Goal: Task Accomplishment & Management: Manage account settings

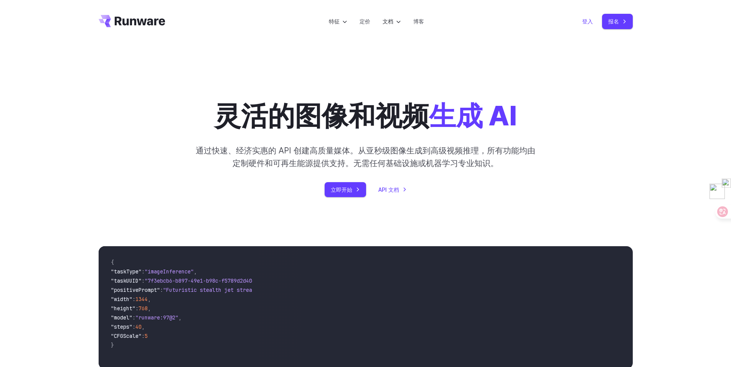
click at [588, 20] on font "登入" at bounding box center [587, 21] width 11 height 7
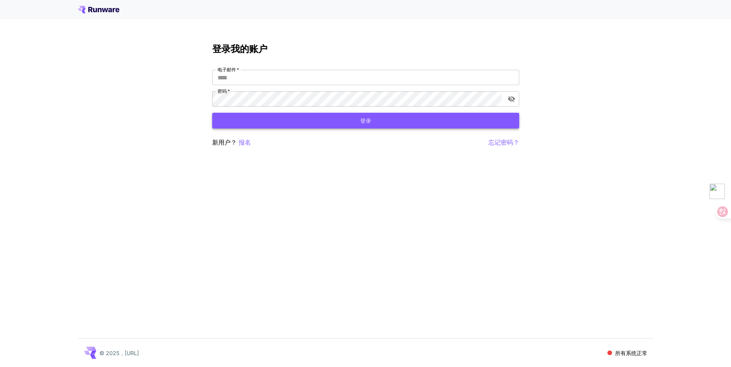
type input "**********"
click at [368, 118] on font "登录" at bounding box center [365, 120] width 11 height 7
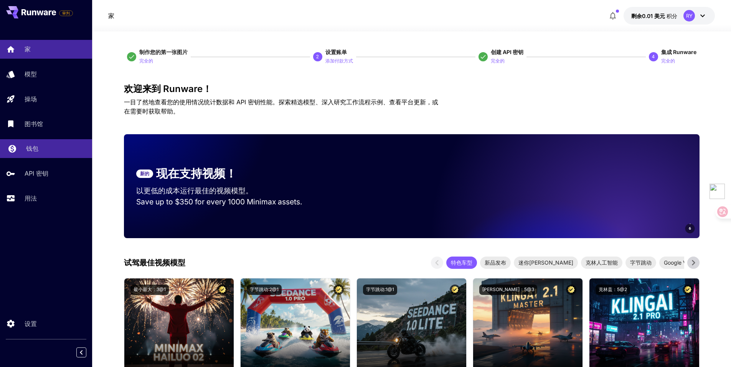
click at [39, 148] on div "钱包" at bounding box center [56, 148] width 60 height 9
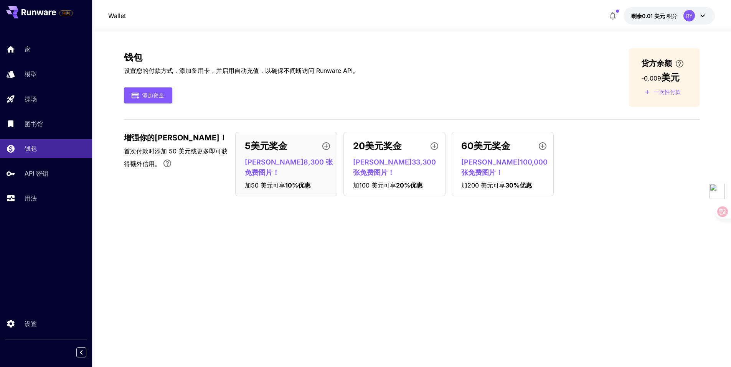
click at [324, 145] on icon "button" at bounding box center [326, 146] width 9 height 9
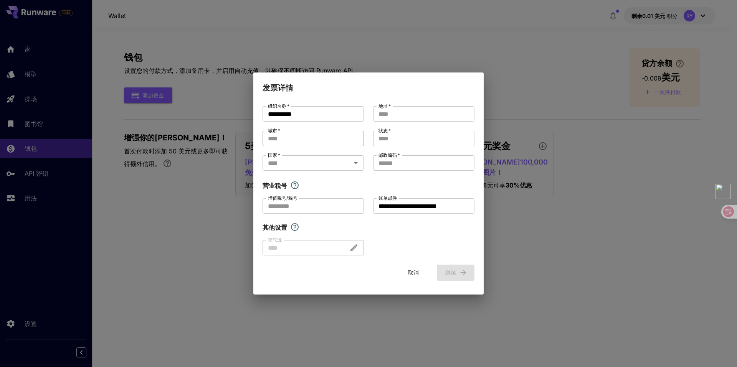
click at [310, 139] on input "城市   *" at bounding box center [313, 138] width 101 height 15
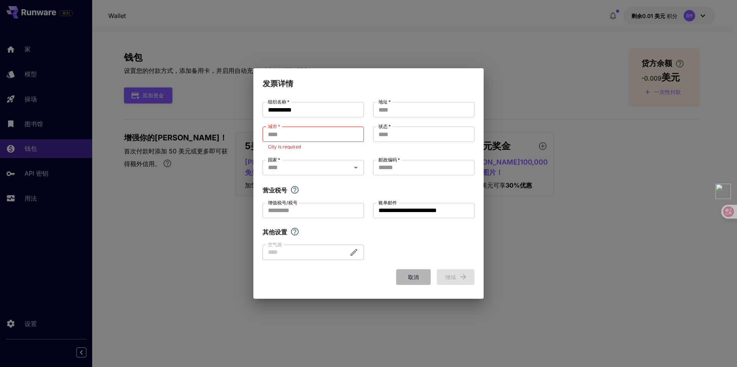
click at [414, 273] on font "取消" at bounding box center [413, 278] width 11 height 10
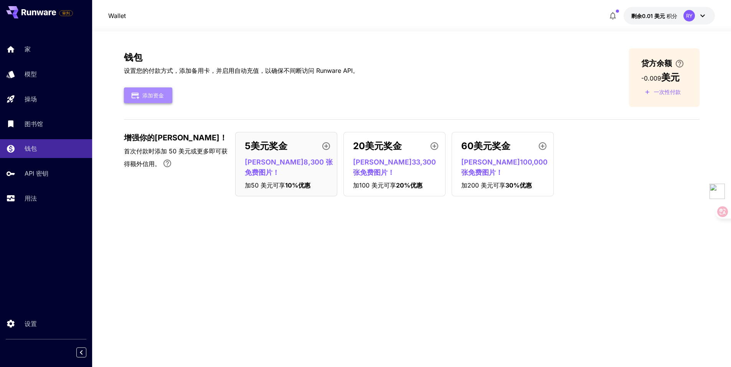
click at [145, 95] on font "添加资金" at bounding box center [152, 95] width 21 height 7
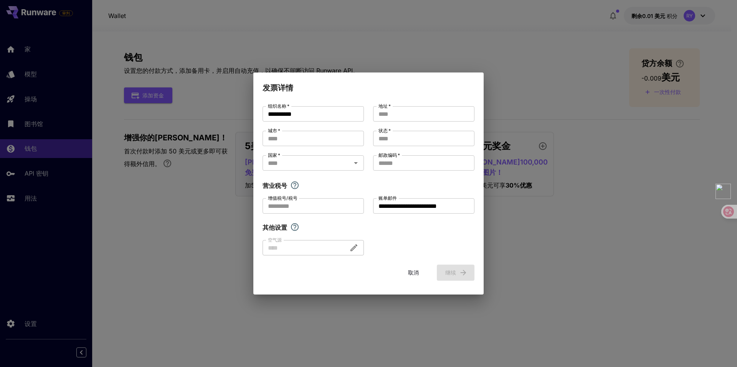
click at [417, 277] on font "取消" at bounding box center [413, 273] width 11 height 10
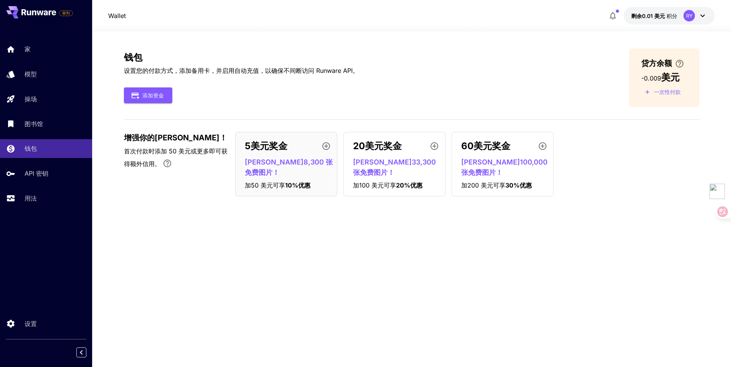
click at [325, 147] on icon "button" at bounding box center [326, 146] width 8 height 8
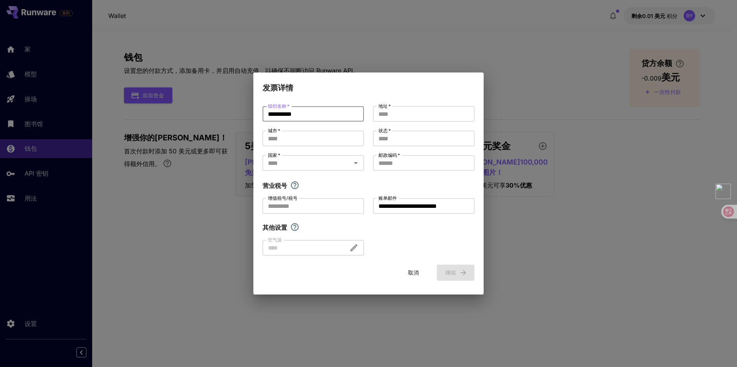
click at [352, 115] on input "**********" at bounding box center [313, 113] width 101 height 15
click at [403, 116] on input "地址   *" at bounding box center [423, 113] width 101 height 15
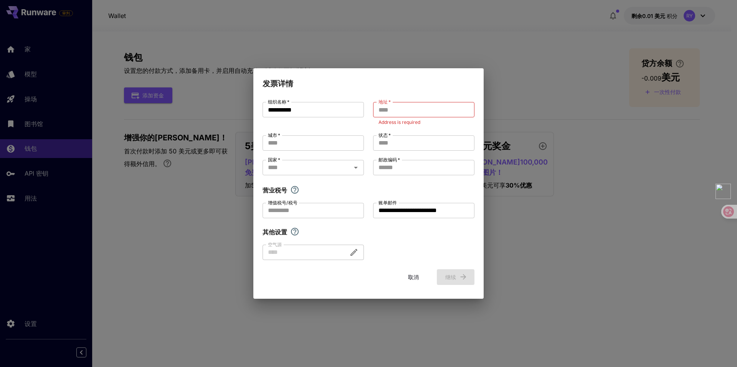
click at [337, 248] on div at bounding box center [313, 252] width 101 height 15
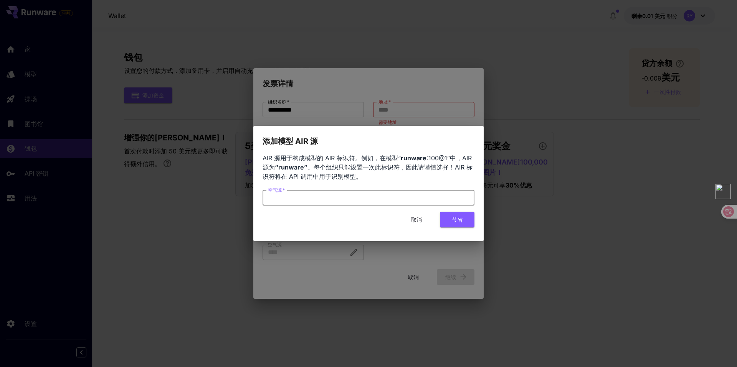
click at [327, 191] on input "空气源   *" at bounding box center [369, 197] width 212 height 15
click at [418, 218] on font "取消" at bounding box center [416, 219] width 11 height 7
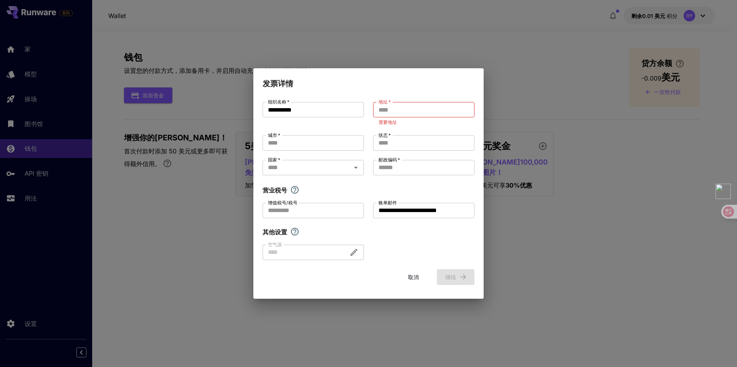
click at [408, 277] on button "取消" at bounding box center [413, 277] width 35 height 16
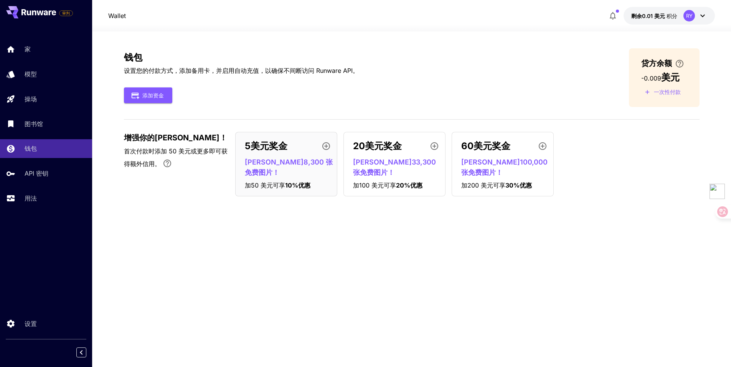
click at [701, 17] on icon at bounding box center [702, 15] width 9 height 9
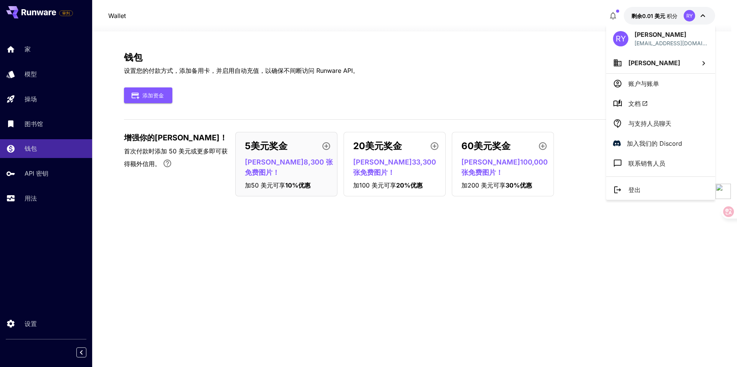
click at [497, 215] on div at bounding box center [368, 183] width 737 height 367
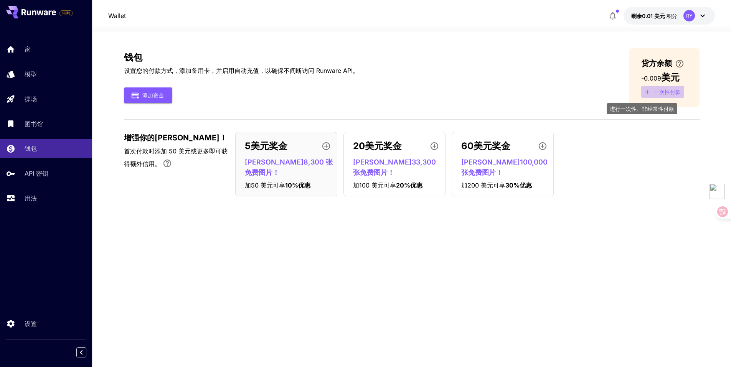
click at [660, 93] on font "一次性付款" at bounding box center [667, 92] width 27 height 7
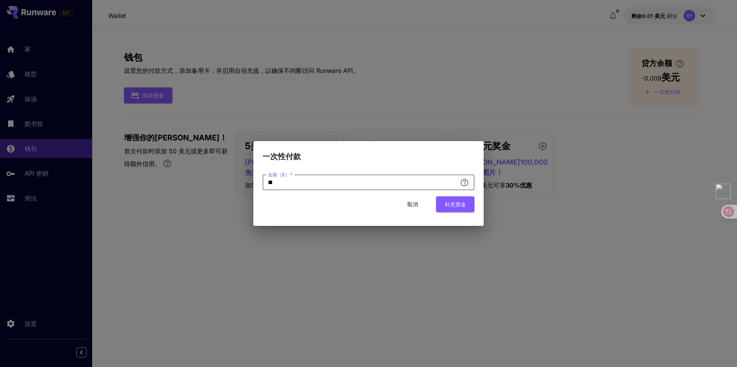
drag, startPoint x: 291, startPoint y: 180, endPoint x: 246, endPoint y: 181, distance: 44.5
click at [246, 181] on div "一次性付款 金额（$）   * ** 金额（$）   * 取消 补充资金" at bounding box center [368, 183] width 737 height 367
type input "*"
click at [455, 202] on font "补充资金" at bounding box center [454, 204] width 21 height 7
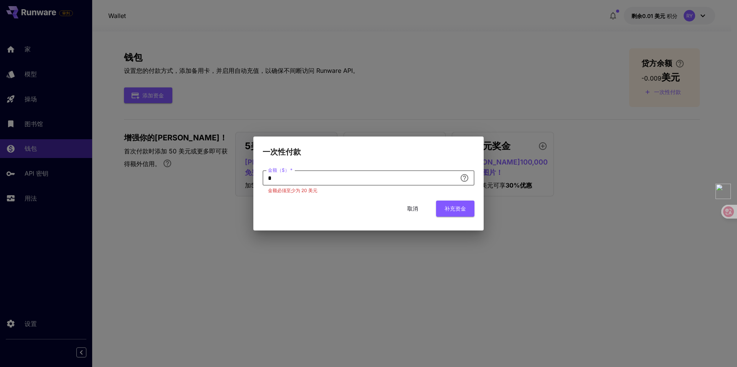
drag, startPoint x: 283, startPoint y: 178, endPoint x: 244, endPoint y: 177, distance: 38.8
click at [244, 177] on div "一次性付款 金额（$）   * * 金额（$）   * 金额必须至少为 20 美元 取消 补充资金" at bounding box center [368, 183] width 737 height 367
click at [413, 207] on font "取消" at bounding box center [412, 208] width 11 height 7
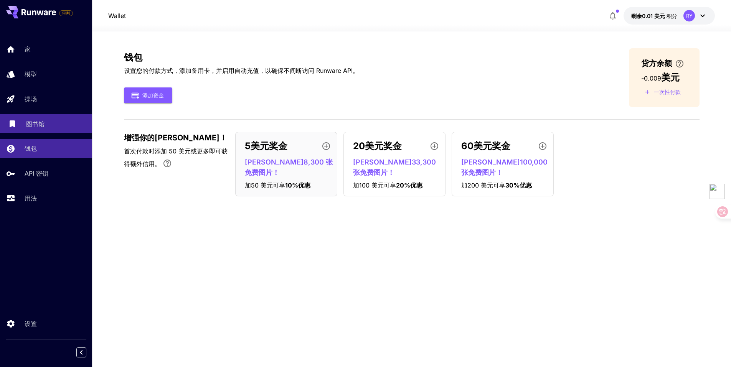
click at [52, 121] on div "图书馆" at bounding box center [56, 123] width 60 height 9
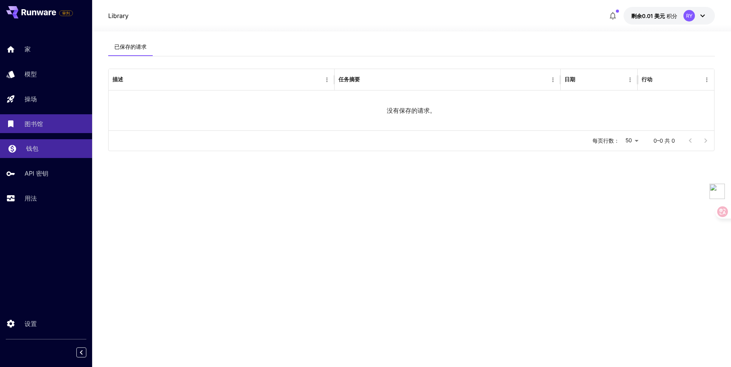
click at [49, 150] on div "钱包" at bounding box center [56, 148] width 60 height 9
